Goal: Task Accomplishment & Management: Manage account settings

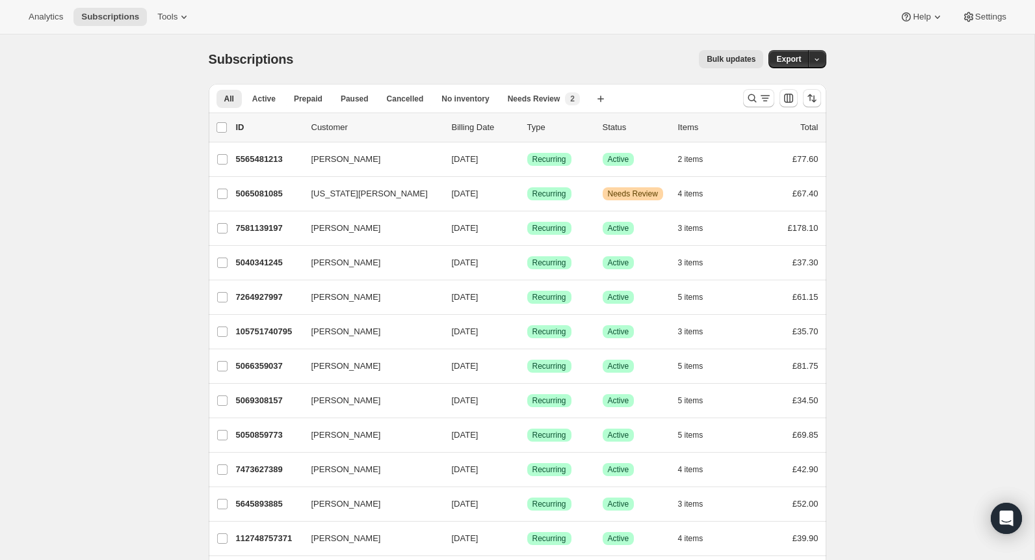
click at [194, 10] on button "Tools" at bounding box center [174, 17] width 49 height 18
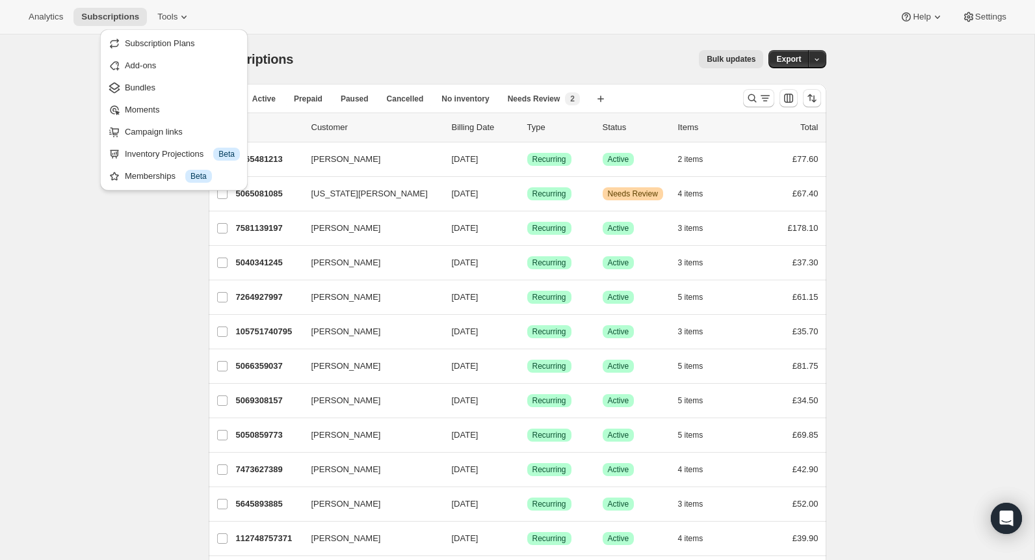
click at [311, 7] on div "Analytics Subscriptions Tools Help Settings" at bounding box center [517, 17] width 1035 height 34
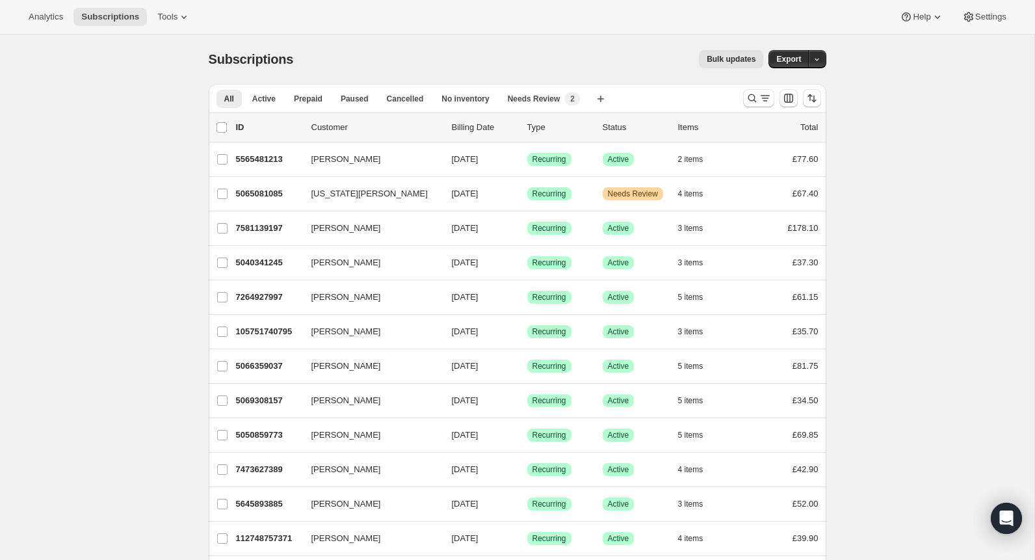
click at [990, 29] on div "Analytics Subscriptions Tools Help Settings" at bounding box center [517, 17] width 1035 height 34
click at [987, 22] on button "Settings" at bounding box center [985, 17] width 60 height 18
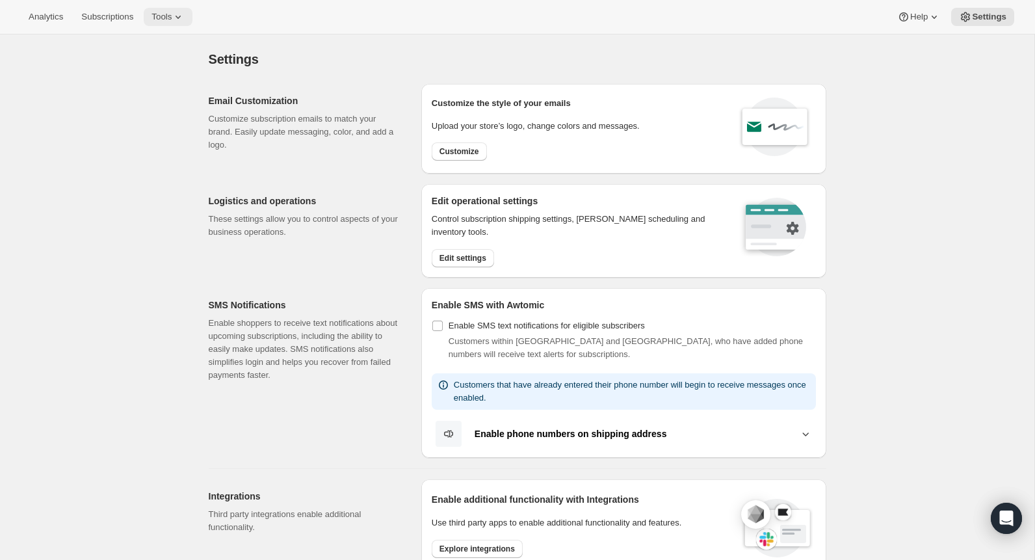
click at [172, 21] on span "Tools" at bounding box center [162, 17] width 20 height 10
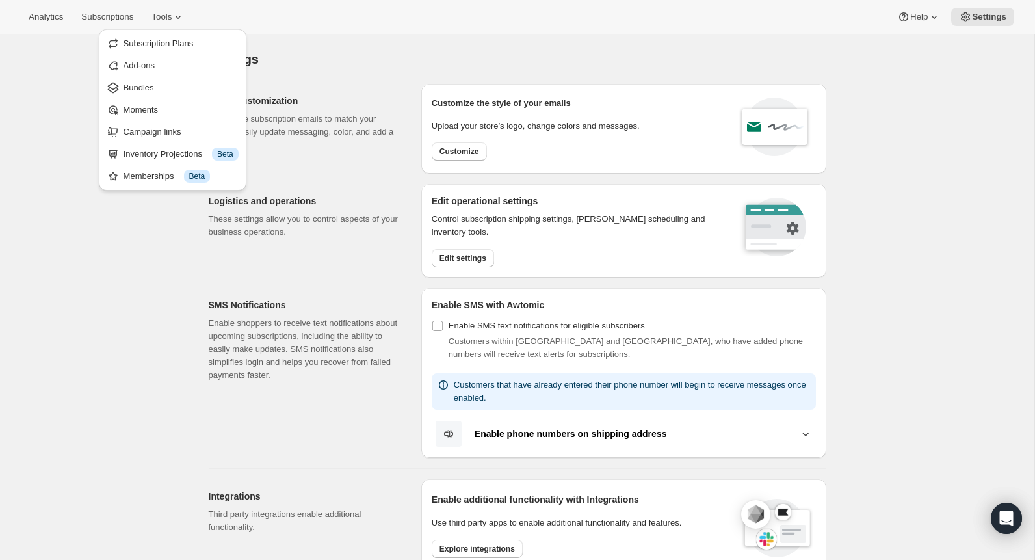
click at [71, 118] on div "Settings. This page is ready Settings Email Customization Customize subscriptio…" at bounding box center [517, 551] width 1035 height 1034
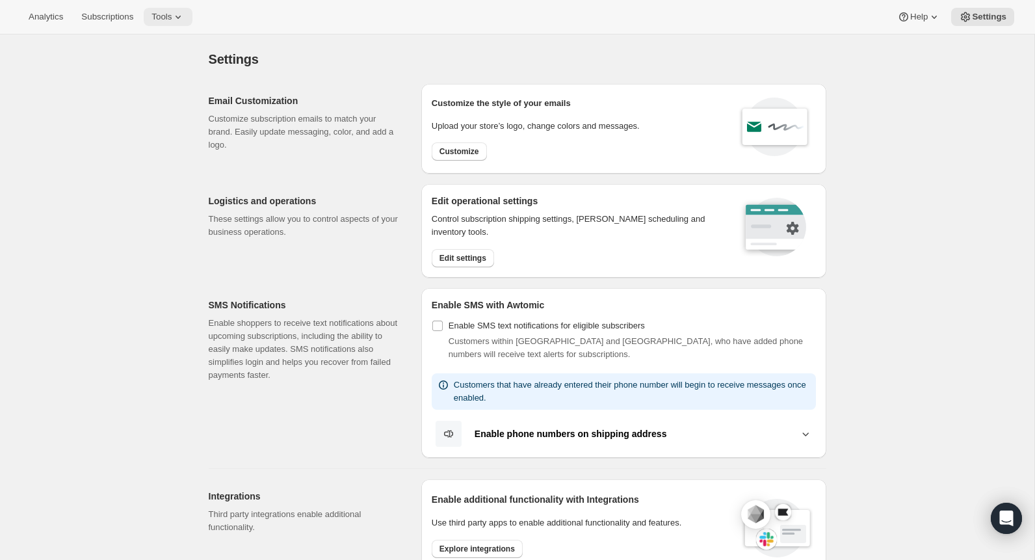
click at [192, 14] on button "Tools" at bounding box center [168, 17] width 49 height 18
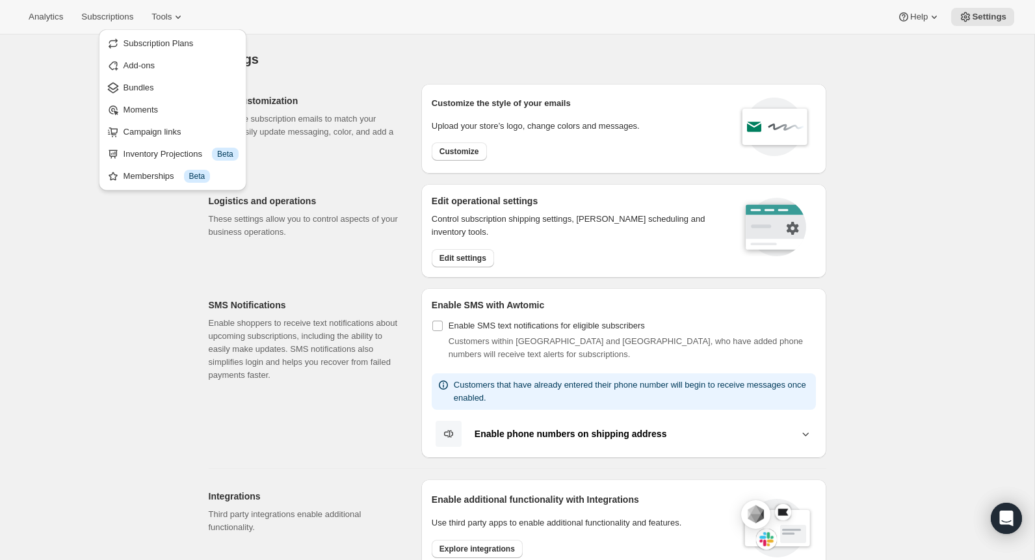
click at [73, 88] on div "Settings. This page is ready Settings Email Customization Customize subscriptio…" at bounding box center [517, 551] width 1035 height 1034
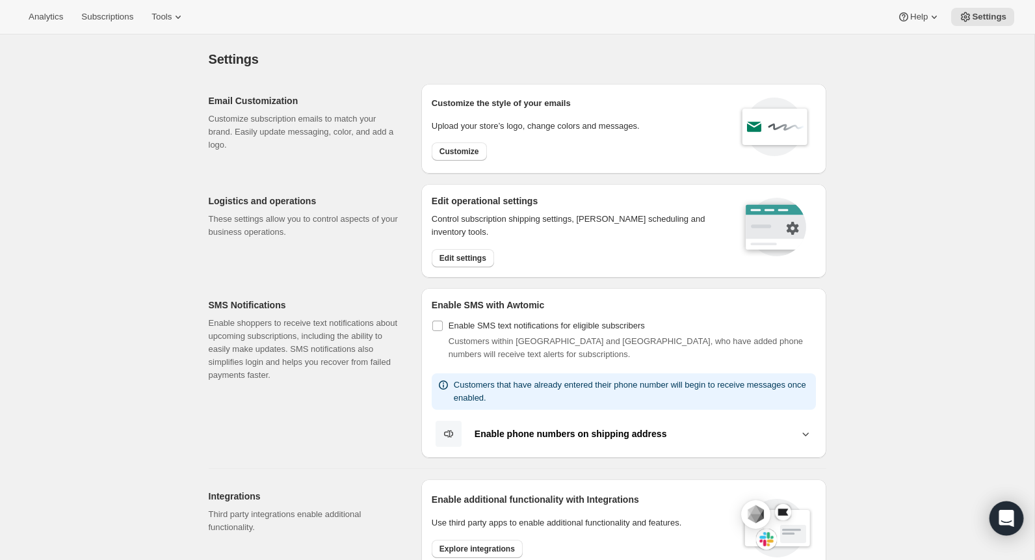
click at [1005, 526] on div "Open Intercom Messenger" at bounding box center [1007, 518] width 34 height 34
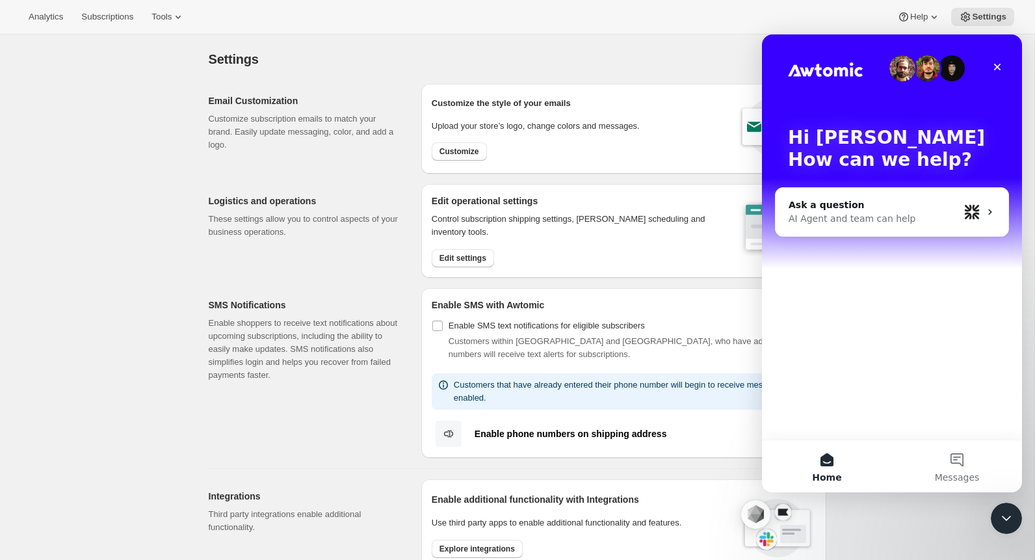
click at [543, 4] on div "Analytics Subscriptions Tools Help Settings" at bounding box center [517, 17] width 1035 height 34
click at [872, 218] on div "AI Agent and team can help" at bounding box center [874, 219] width 170 height 14
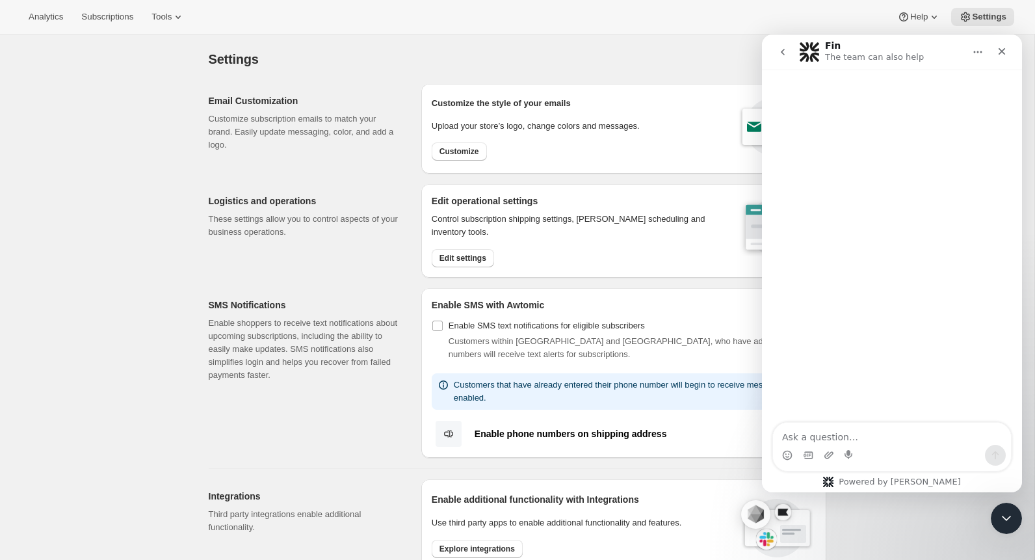
click at [830, 442] on textarea "Ask a question…" at bounding box center [892, 434] width 238 height 22
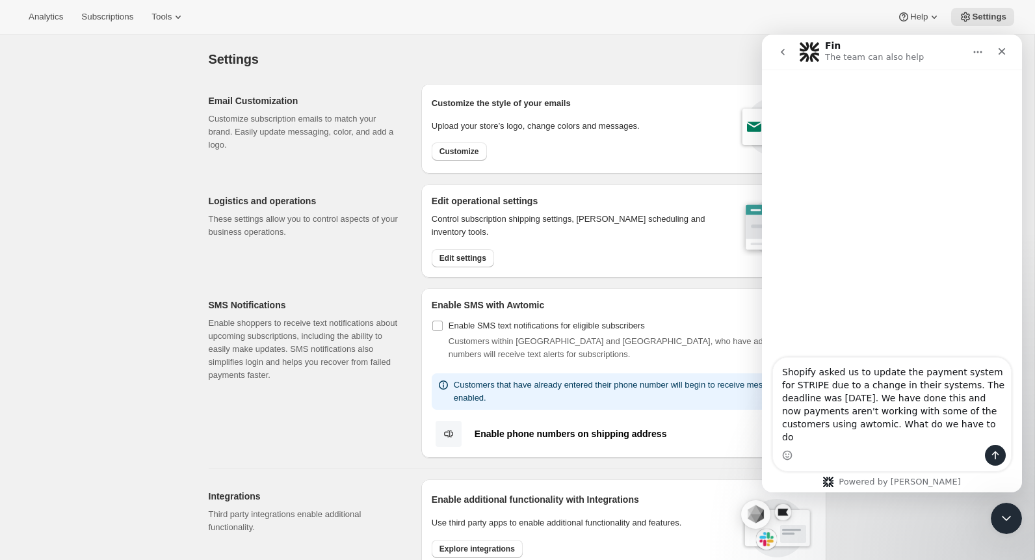
type textarea "Shopify asked us to update the payment system for STRIPE due to a change in the…"
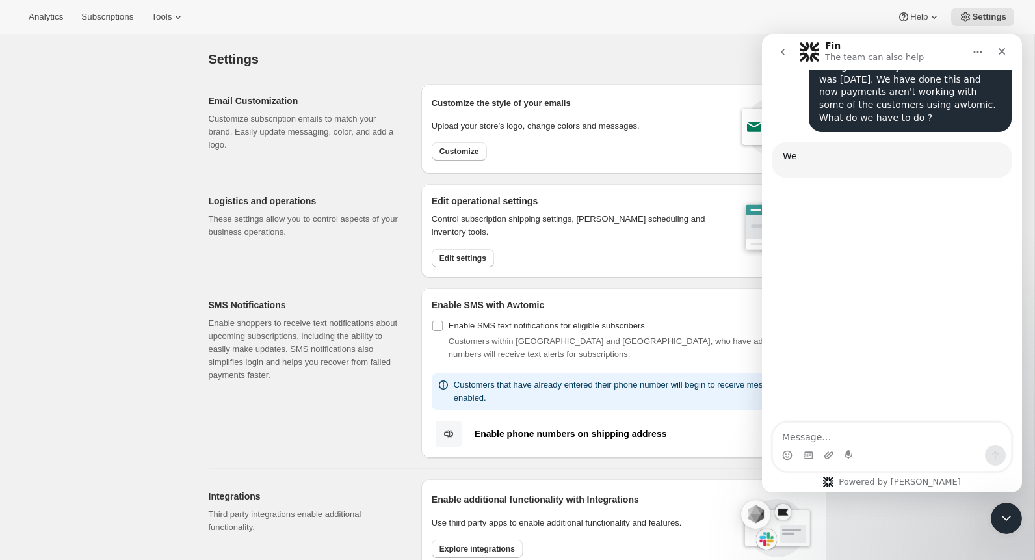
scroll to position [161, 0]
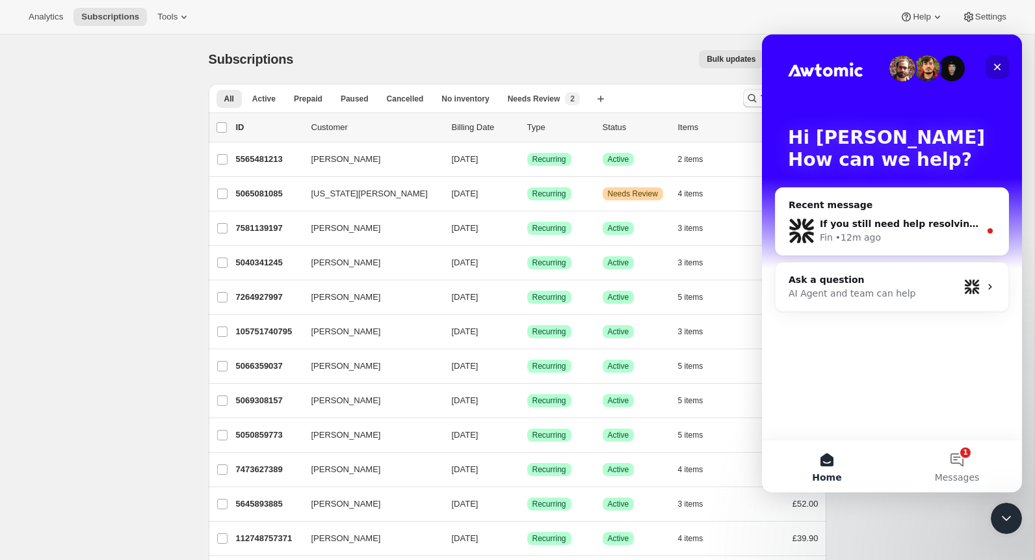
click at [996, 67] on icon "Close" at bounding box center [997, 67] width 7 height 7
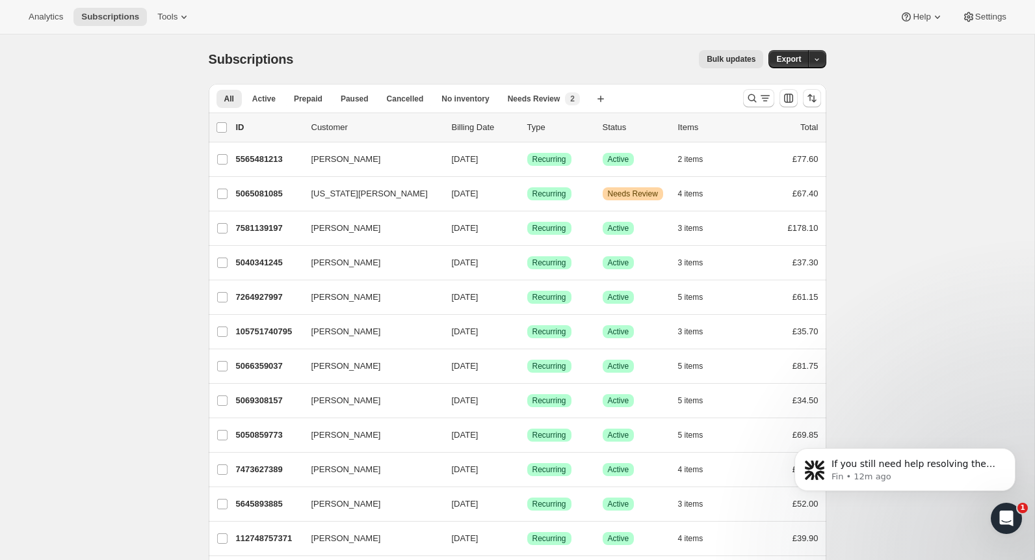
click at [760, 111] on div "All Active Prepaid Paused Cancelled No inventory Needs Review More views All Ac…" at bounding box center [518, 98] width 618 height 29
click at [755, 104] on button "Search and filter results" at bounding box center [758, 98] width 31 height 18
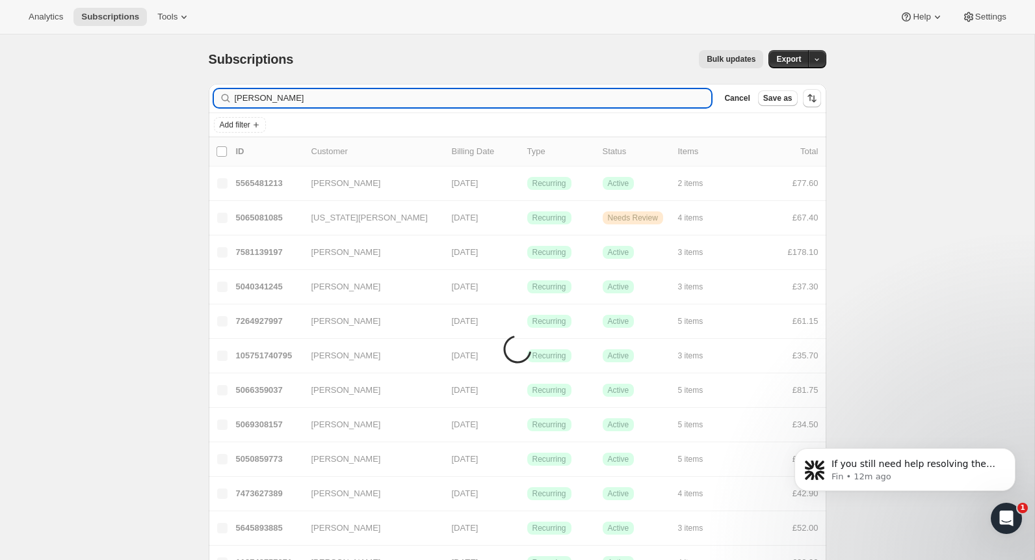
type input "Allan Jenkins"
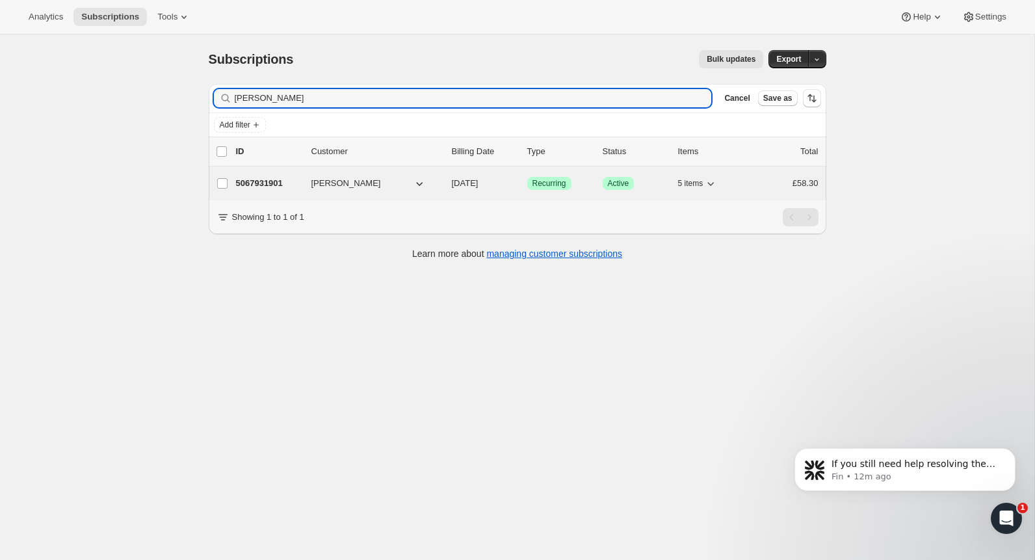
click at [275, 179] on p "5067931901" at bounding box center [268, 183] width 65 height 13
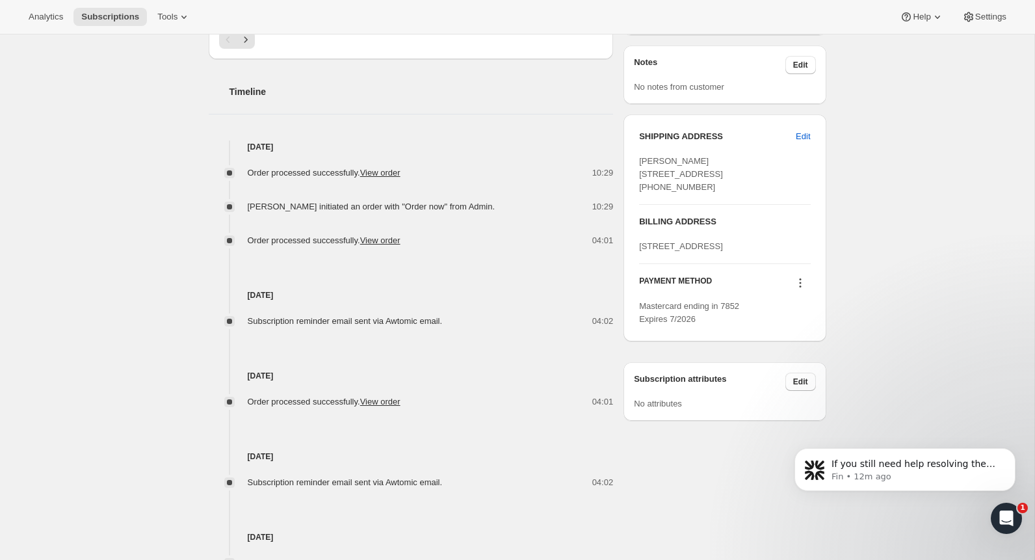
scroll to position [477, 0]
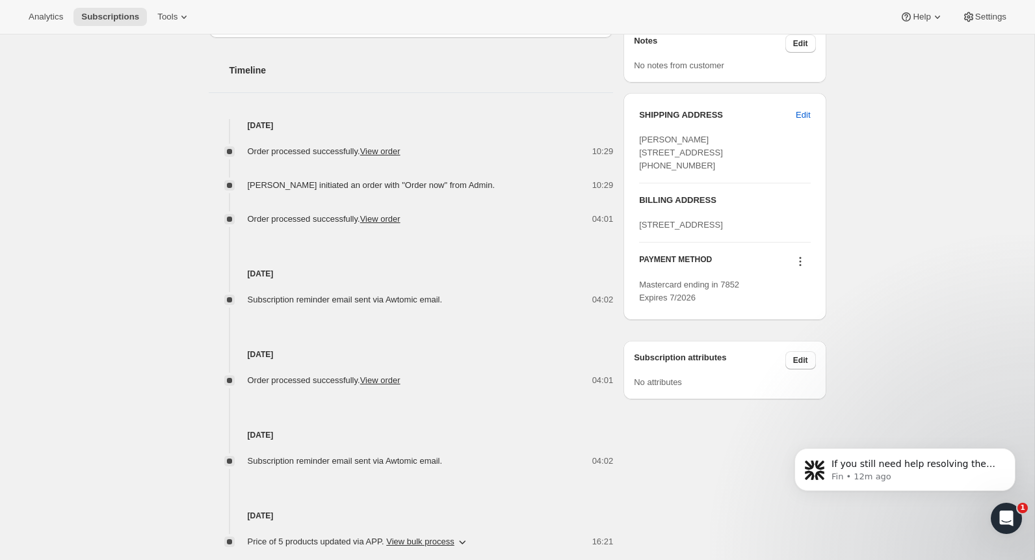
click at [801, 268] on icon at bounding box center [800, 261] width 13 height 13
click at [841, 357] on span "Select payment method" at bounding box center [796, 357] width 89 height 10
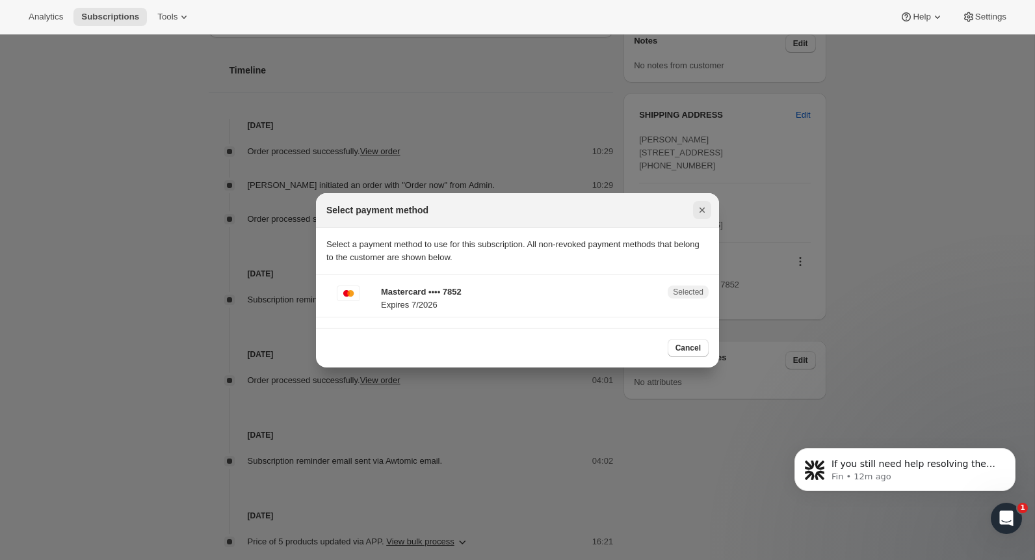
click at [706, 217] on button "Close" at bounding box center [702, 210] width 18 height 18
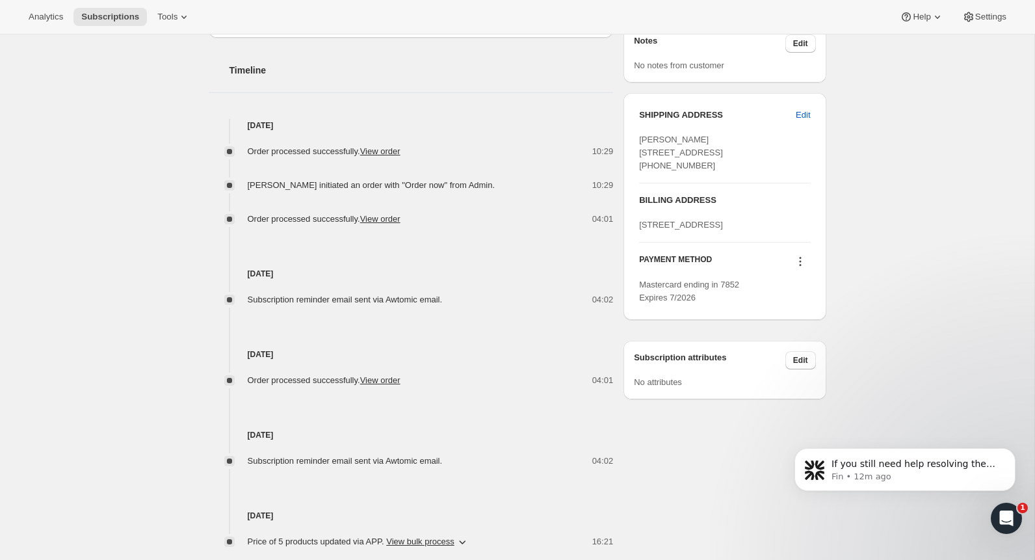
click at [810, 269] on button at bounding box center [800, 261] width 21 height 14
click at [800, 268] on icon at bounding box center [800, 261] width 13 height 13
click at [838, 261] on div "Subscription #5067931901. This page is ready Subscription #5067931901 Success R…" at bounding box center [517, 93] width 649 height 1070
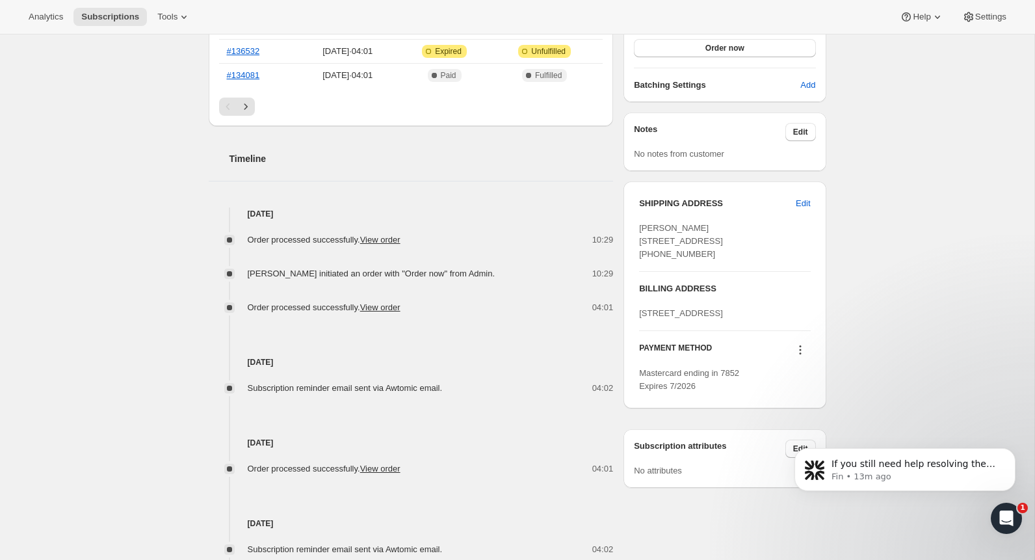
scroll to position [390, 0]
click at [916, 348] on div "Subscription #5067931901. This page is ready Subscription #5067931901 Success R…" at bounding box center [517, 179] width 1035 height 1070
click at [798, 391] on div "PAYMENT METHOD Mastercard ending in 7852 Expires 7/2026" at bounding box center [724, 360] width 171 height 62
click at [800, 354] on icon at bounding box center [800, 347] width 13 height 13
click at [894, 347] on div "Subscription #5067931901. This page is ready Subscription #5067931901 Success R…" at bounding box center [517, 179] width 1035 height 1070
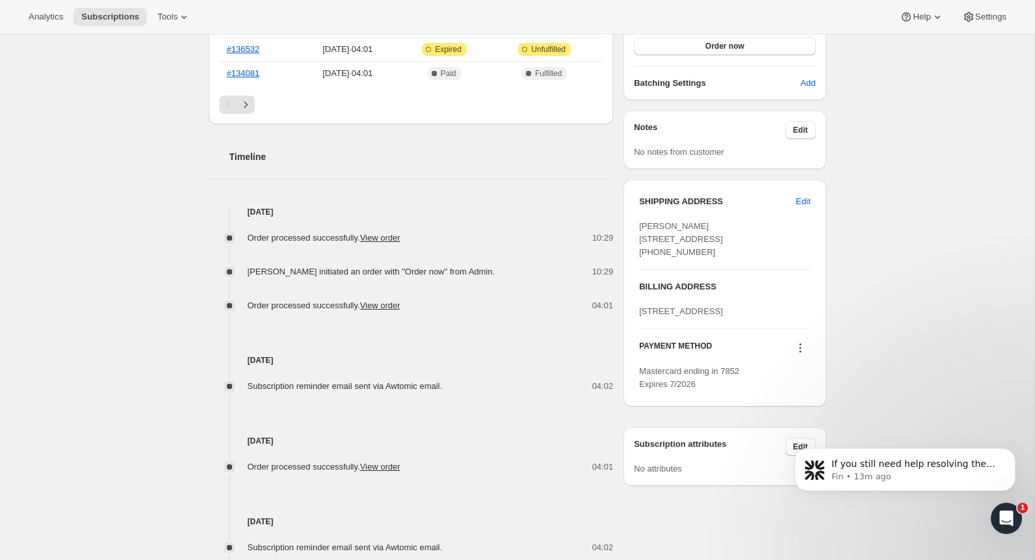
click at [893, 324] on div "Subscription #5067931901. This page is ready Subscription #5067931901 Success R…" at bounding box center [517, 179] width 1035 height 1070
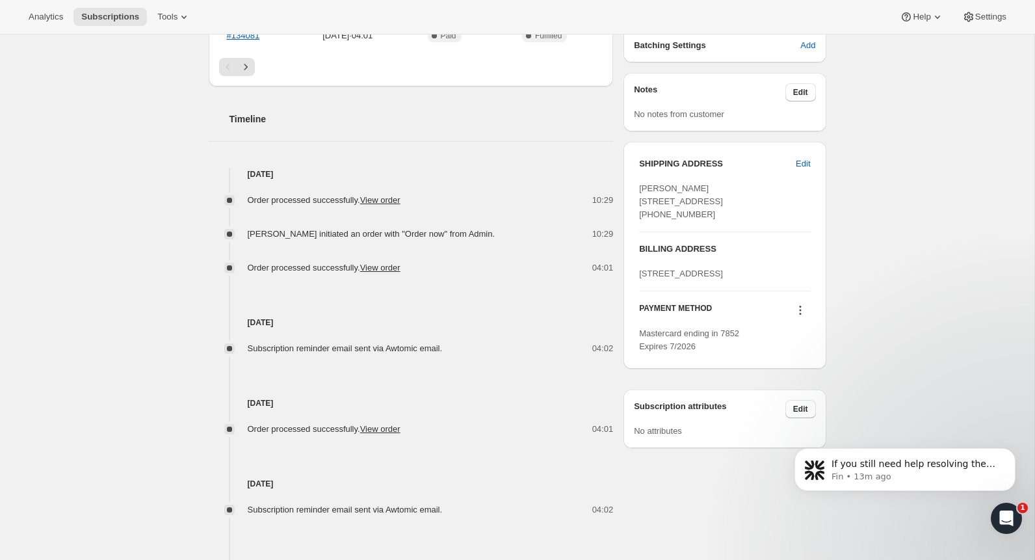
scroll to position [432, 0]
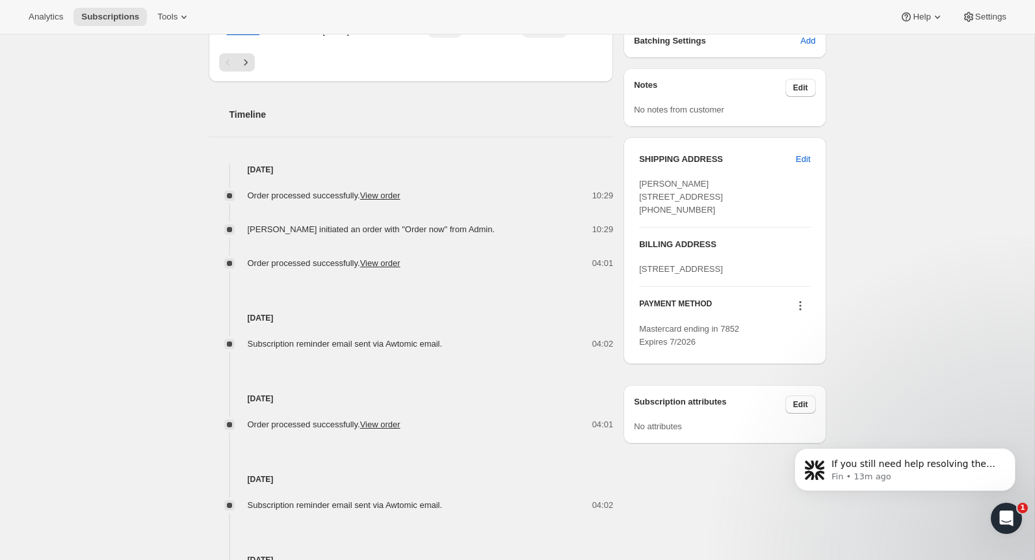
click at [803, 312] on icon at bounding box center [800, 305] width 13 height 13
click at [838, 393] on button "Select payment method" at bounding box center [797, 401] width 99 height 21
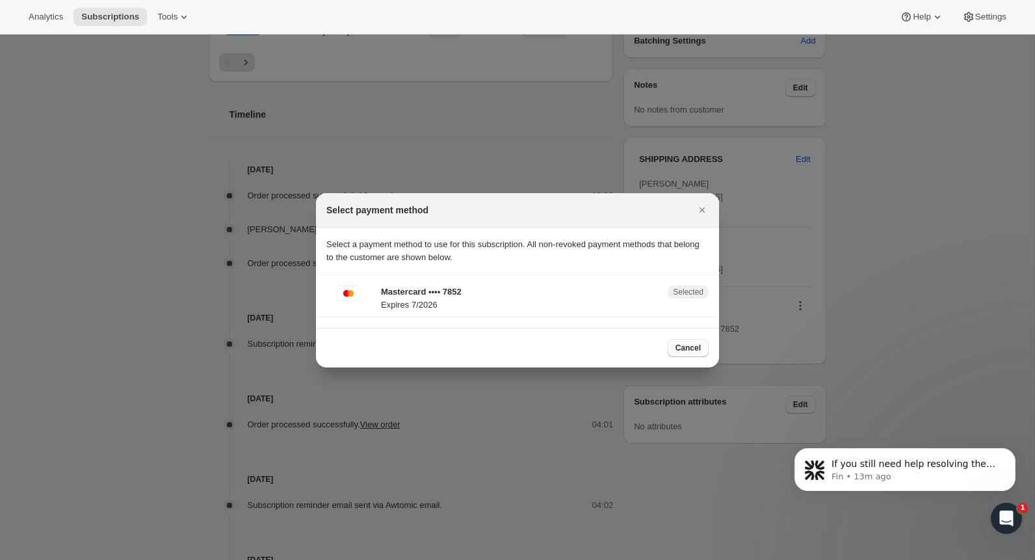
click at [685, 351] on span "Cancel" at bounding box center [688, 348] width 25 height 10
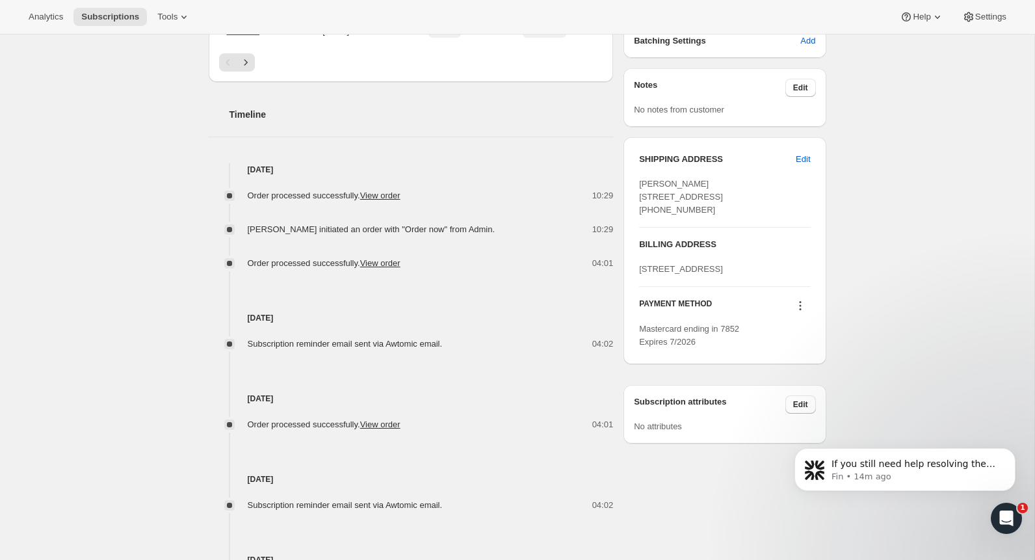
click at [793, 316] on div at bounding box center [800, 307] width 21 height 18
click at [815, 345] on div "SHIPPING ADDRESS Edit Allan Jenkins 73 Hillfoot Road Shillington ENG, SG5 3NS U…" at bounding box center [725, 250] width 202 height 227
click at [804, 312] on icon at bounding box center [800, 305] width 13 height 13
click at [843, 383] on span "Send link to update card" at bounding box center [797, 380] width 91 height 10
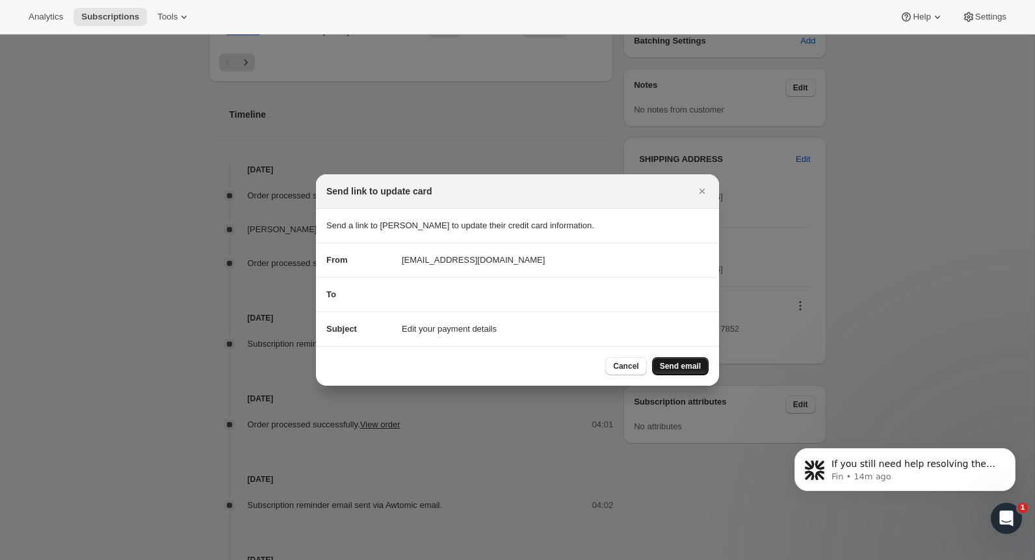
click at [690, 370] on span "Send email" at bounding box center [680, 366] width 41 height 10
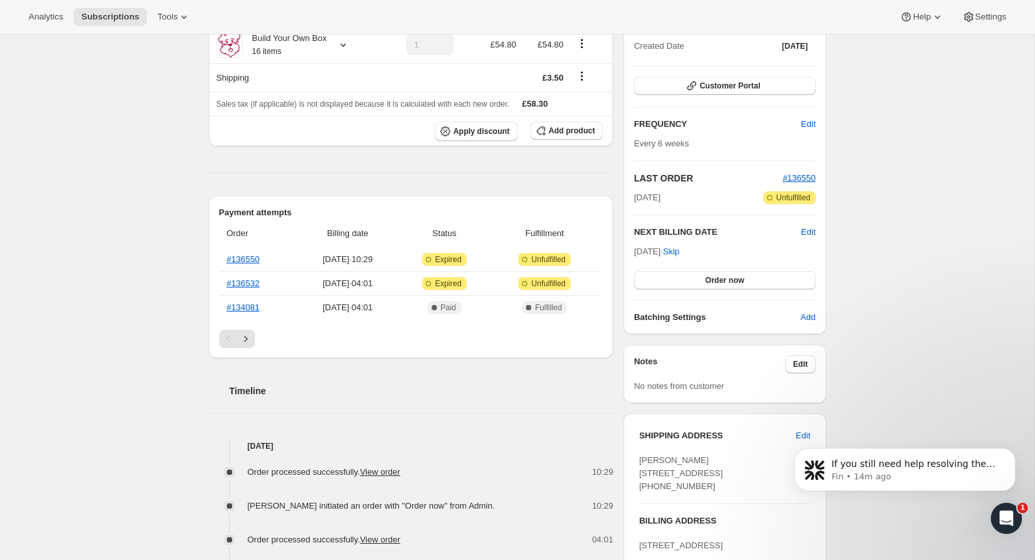
scroll to position [217, 0]
click at [111, 207] on div "Subscription #5067931901. This page is ready Subscription #5067931901 Success R…" at bounding box center [517, 382] width 1035 height 1130
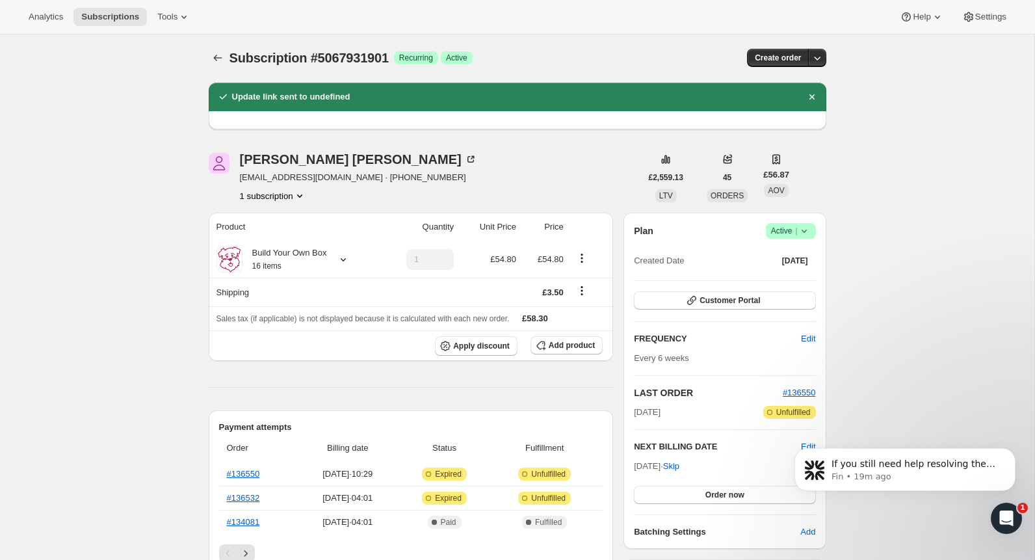
scroll to position [0, 0]
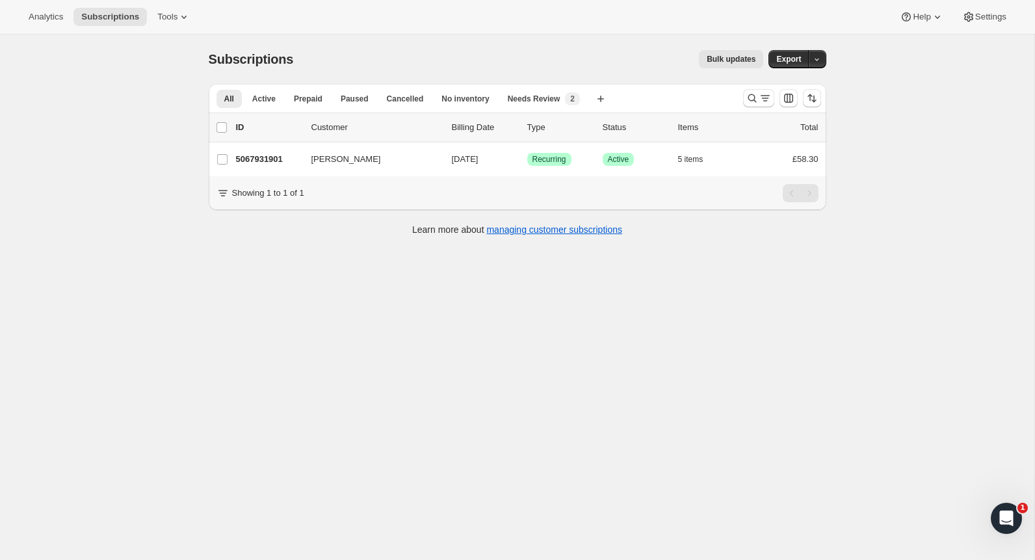
click at [113, 190] on div "Subscriptions. This page is ready Subscriptions Bulk updates More actions Bulk …" at bounding box center [517, 314] width 1035 height 560
click at [110, 13] on span "Subscriptions" at bounding box center [110, 17] width 58 height 10
click at [85, 91] on div "Subscriptions. This page is ready Subscriptions Bulk updates More actions Bulk …" at bounding box center [517, 314] width 1035 height 560
click at [945, 92] on div "Subscriptions. This page is ready Subscriptions Bulk updates More actions Bulk …" at bounding box center [517, 314] width 1035 height 560
click at [6, 10] on div "Analytics Subscriptions Tools Help Settings" at bounding box center [517, 17] width 1035 height 34
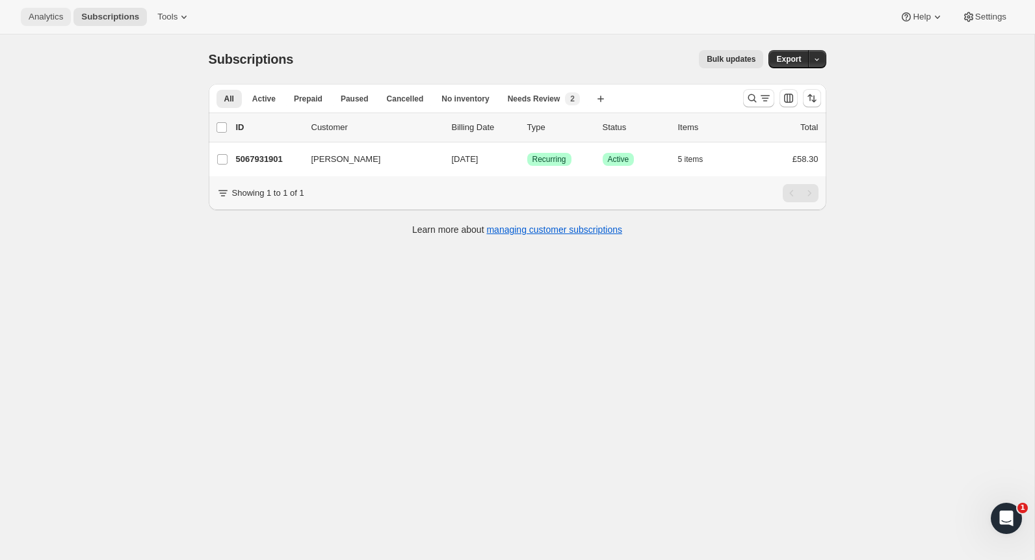
click at [50, 10] on button "Analytics" at bounding box center [46, 17] width 50 height 18
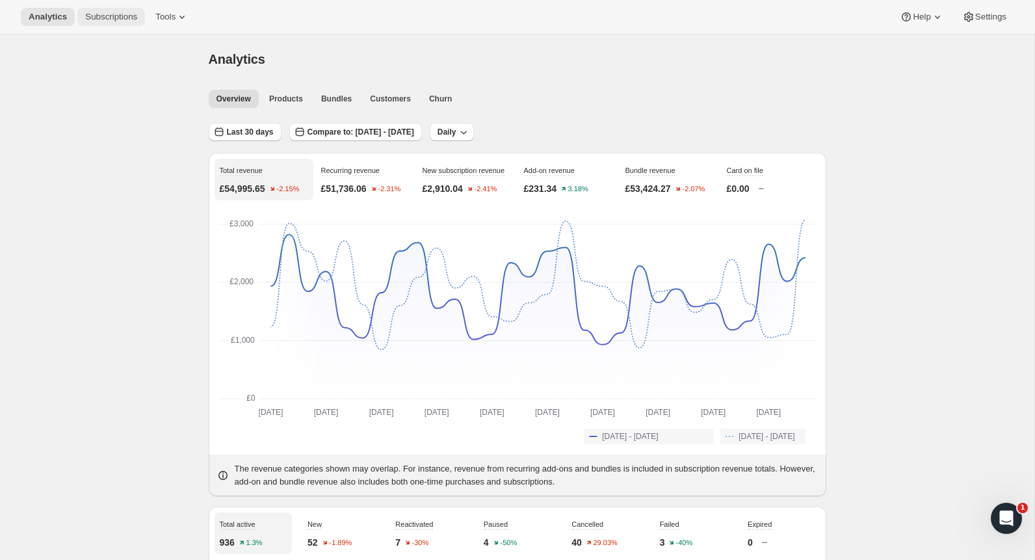
click at [126, 13] on span "Subscriptions" at bounding box center [111, 17] width 52 height 10
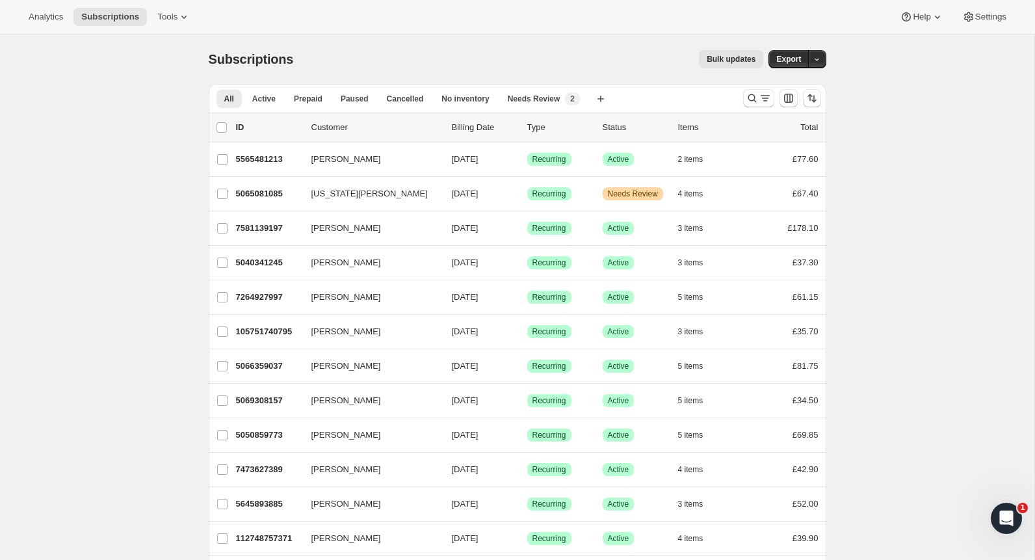
click at [753, 92] on icon "Search and filter results" at bounding box center [752, 98] width 13 height 13
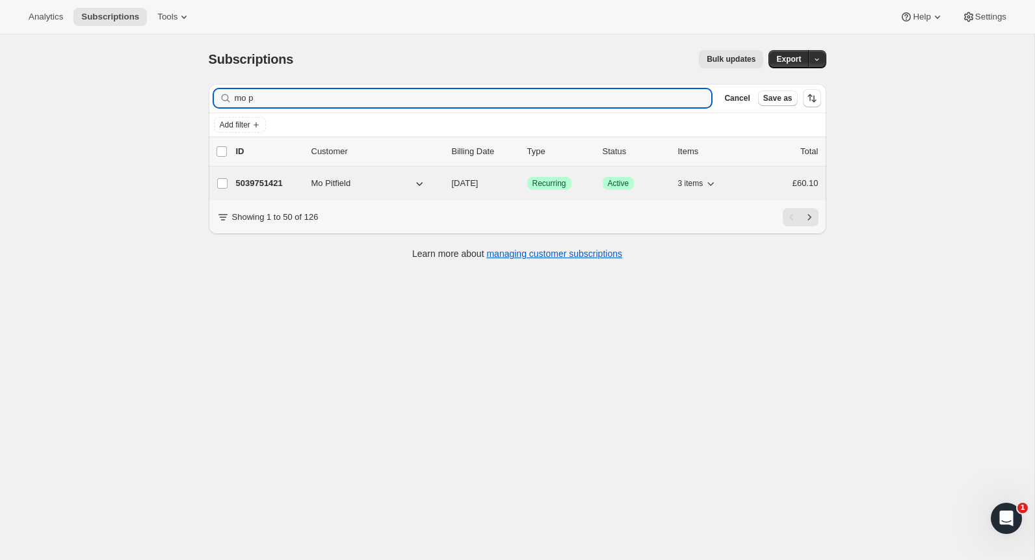
type input "mo p"
click at [300, 187] on p "5039751421" at bounding box center [268, 183] width 65 height 13
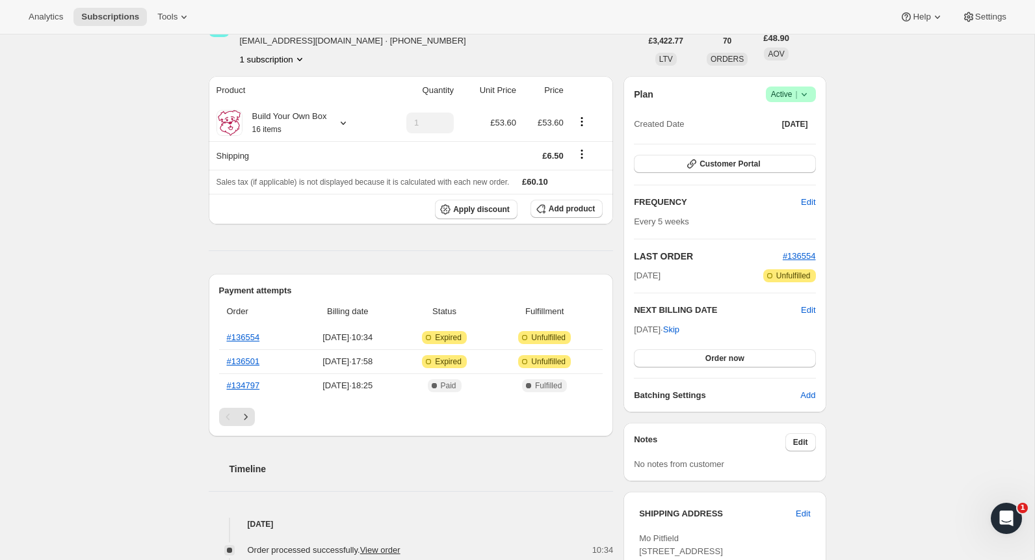
scroll to position [77, 0]
click at [754, 360] on button "Order now" at bounding box center [724, 360] width 181 height 18
click at [780, 354] on button "Click to confirm" at bounding box center [724, 360] width 181 height 18
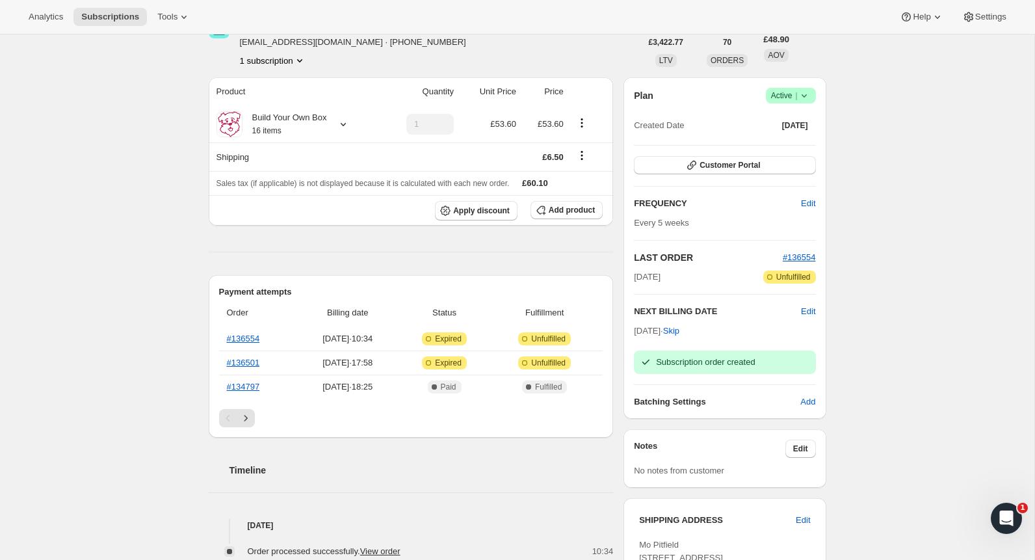
click at [124, 167] on div "Subscription #5039751421. This page is ready Subscription #5039751421 Success R…" at bounding box center [517, 543] width 1035 height 1171
